Goal: Information Seeking & Learning: Learn about a topic

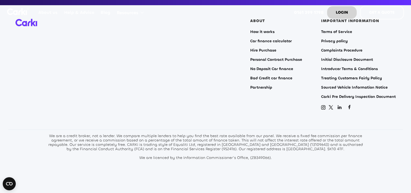
scroll to position [2175, 0]
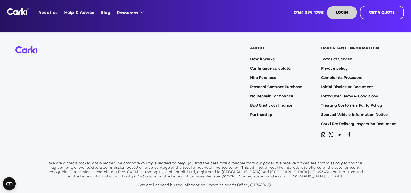
drag, startPoint x: 332, startPoint y: 61, endPoint x: 306, endPoint y: 67, distance: 26.1
click at [332, 66] on link "Privacy policy" at bounding box center [334, 68] width 27 height 4
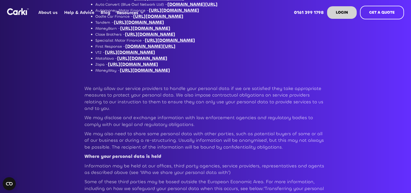
scroll to position [1631, 0]
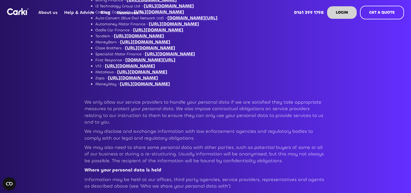
click at [20, 10] on img "home" at bounding box center [18, 11] width 22 height 7
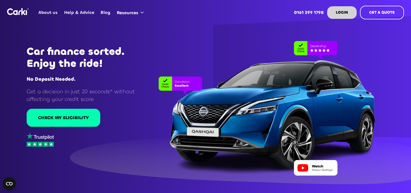
click at [86, 13] on link "Help & Advice" at bounding box center [79, 12] width 36 height 21
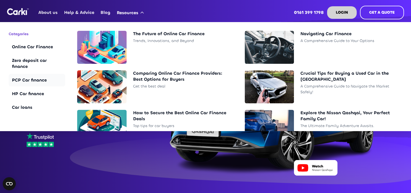
click at [38, 80] on div "PCP Car finance" at bounding box center [37, 80] width 50 height 6
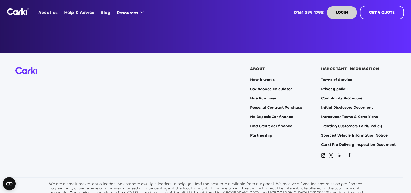
scroll to position [568, 0]
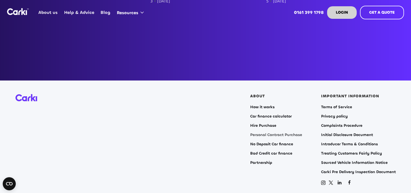
click at [278, 135] on link "Personal Contract Purchase" at bounding box center [276, 134] width 52 height 4
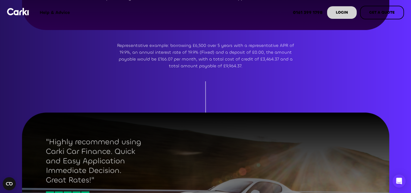
scroll to position [353, 0]
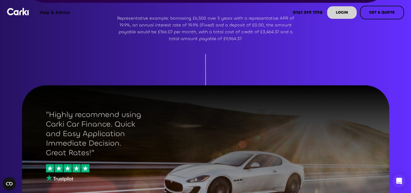
click at [266, 71] on div "Complete our enquiry form. You can start searching with just a few details. We …" at bounding box center [205, 32] width 381 height 131
click at [1, 158] on div ""Highly recommend using Carki Car Finance. Quick and Easy Application Immediate…" at bounding box center [205, 183] width 411 height 169
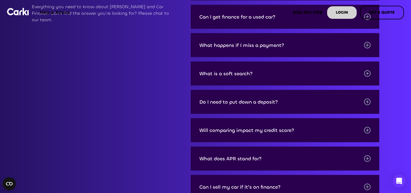
scroll to position [1088, 0]
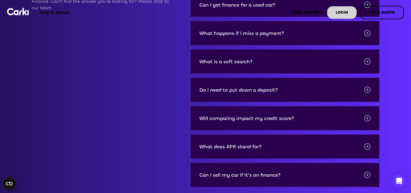
click at [229, 35] on div "What happens if I miss a payment?" at bounding box center [242, 32] width 85 height 5
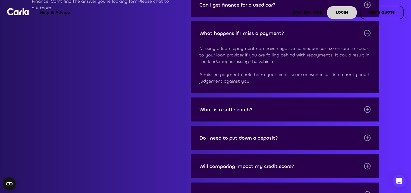
click at [154, 172] on div "Support FAQs Everything you need to know about Carki and Car Finance. Can’t fin…" at bounding box center [206, 100] width 348 height 270
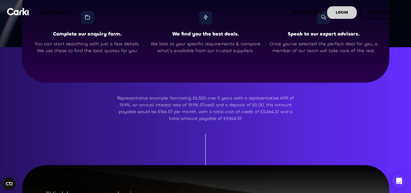
scroll to position [264, 0]
